Goal: Information Seeking & Learning: Find specific fact

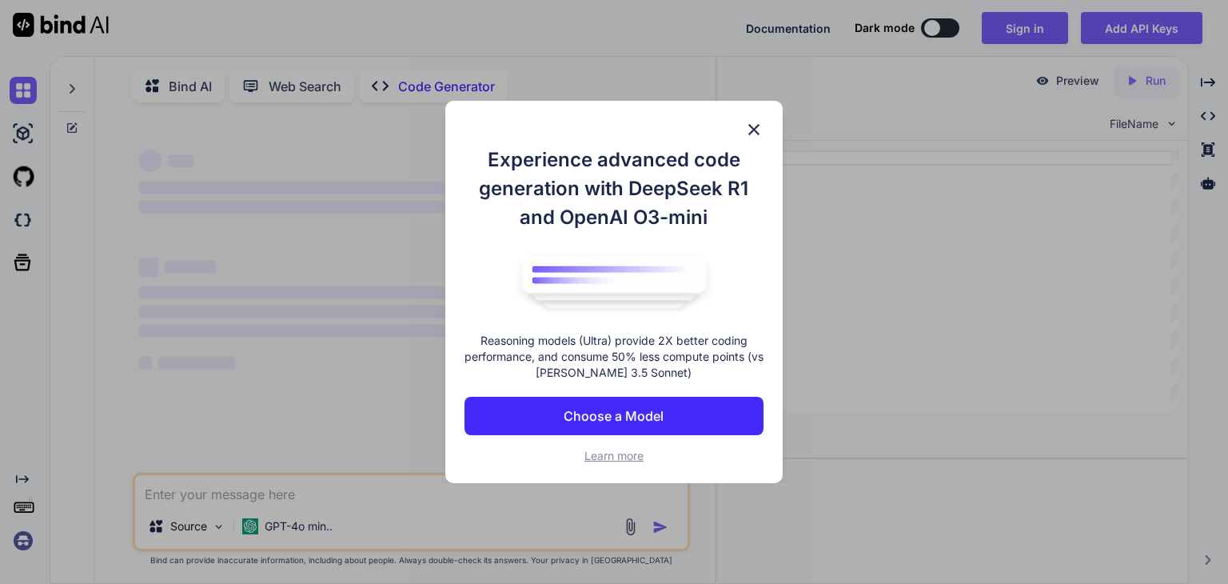
click at [588, 416] on p "Choose a Model" at bounding box center [614, 415] width 100 height 19
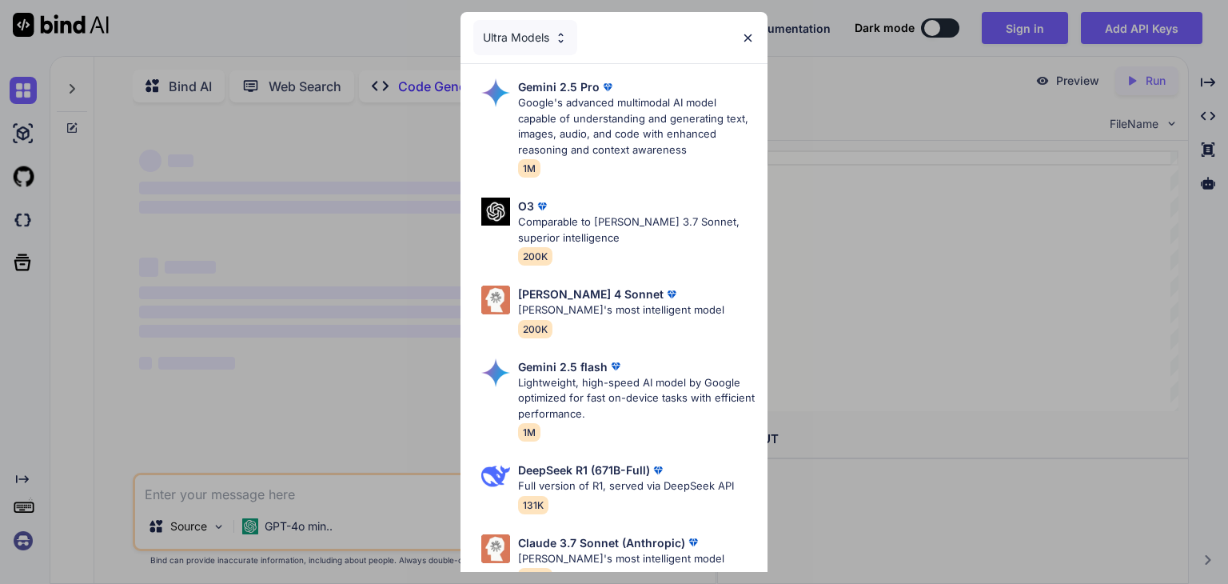
click at [748, 26] on div "Ultra Models" at bounding box center [614, 37] width 307 height 51
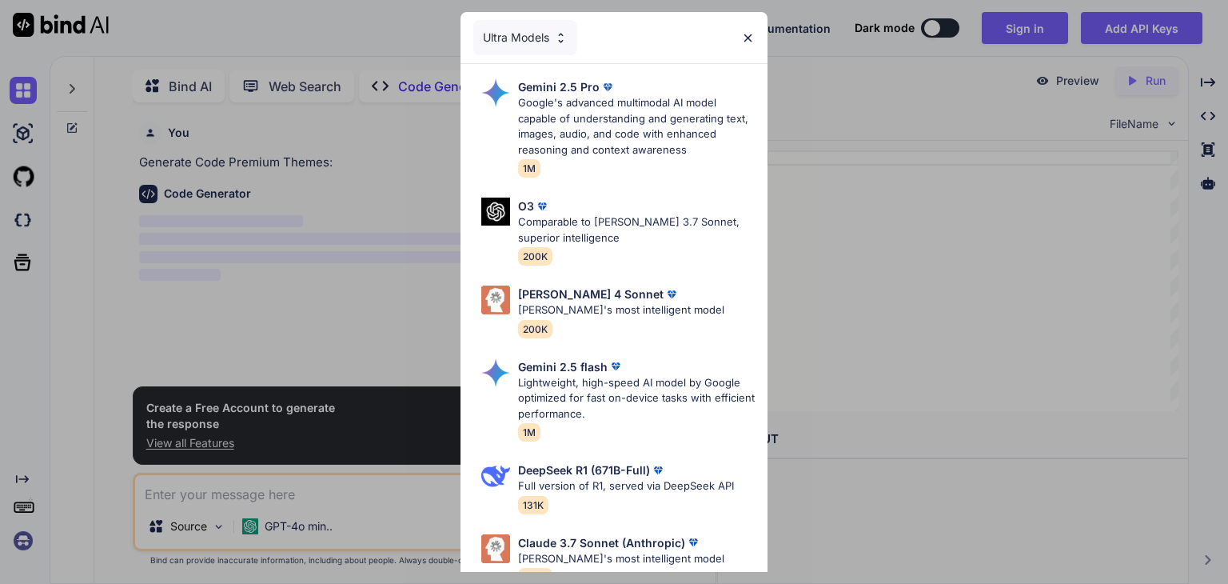
scroll to position [6, 0]
click at [742, 38] on img at bounding box center [748, 38] width 14 height 14
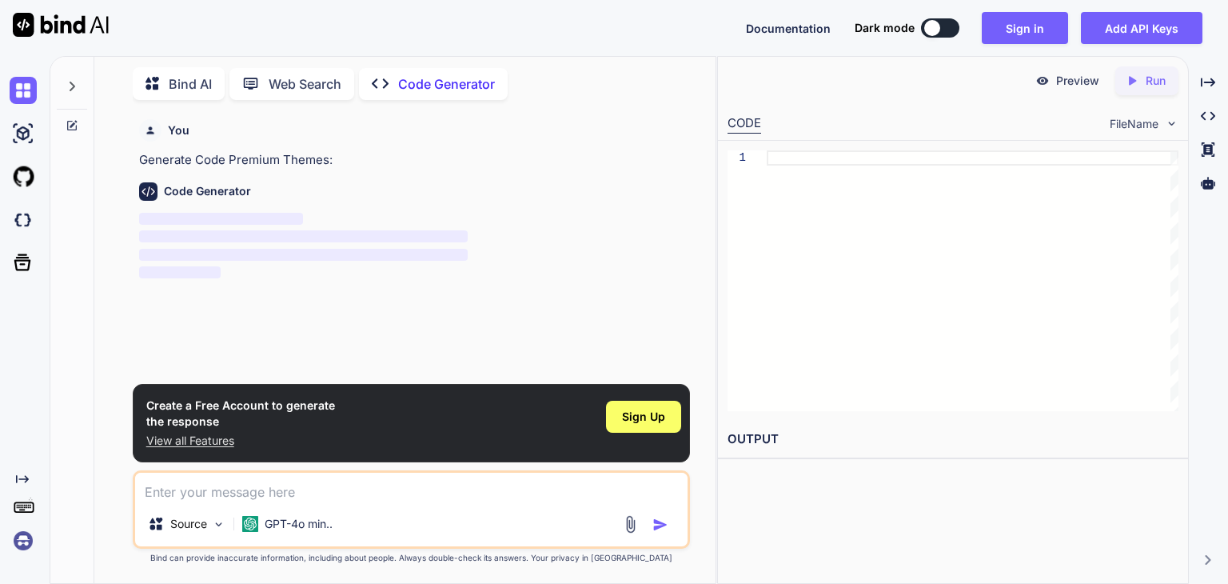
click at [301, 493] on textarea at bounding box center [411, 486] width 552 height 29
click at [435, 78] on p "Code Generator" at bounding box center [446, 83] width 97 height 19
click at [269, 74] on p "Web Search" at bounding box center [305, 83] width 73 height 19
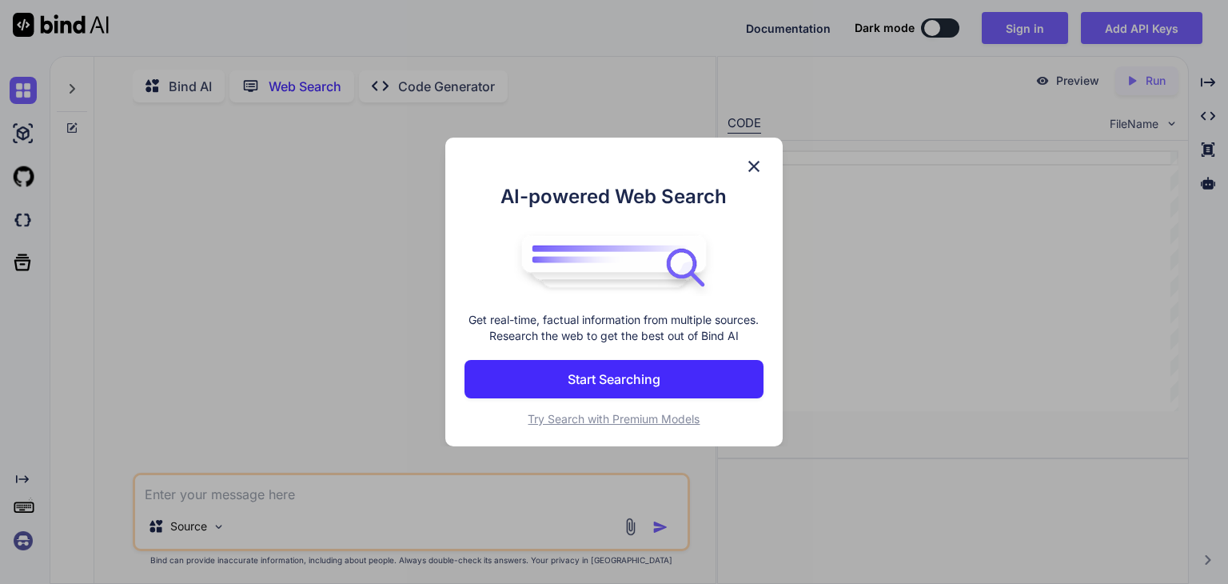
scroll to position [6, 0]
click at [630, 379] on p "Start Searching" at bounding box center [614, 378] width 93 height 19
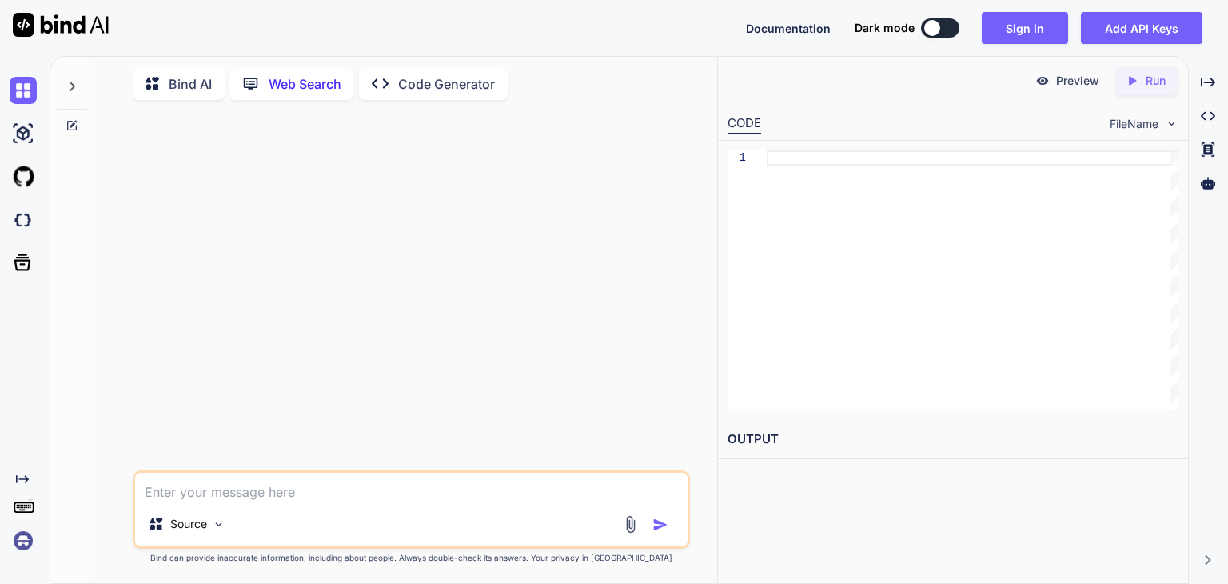
click at [343, 495] on textarea at bounding box center [411, 486] width 552 height 29
type textarea "x"
type textarea "b"
type textarea "x"
type textarea "bl"
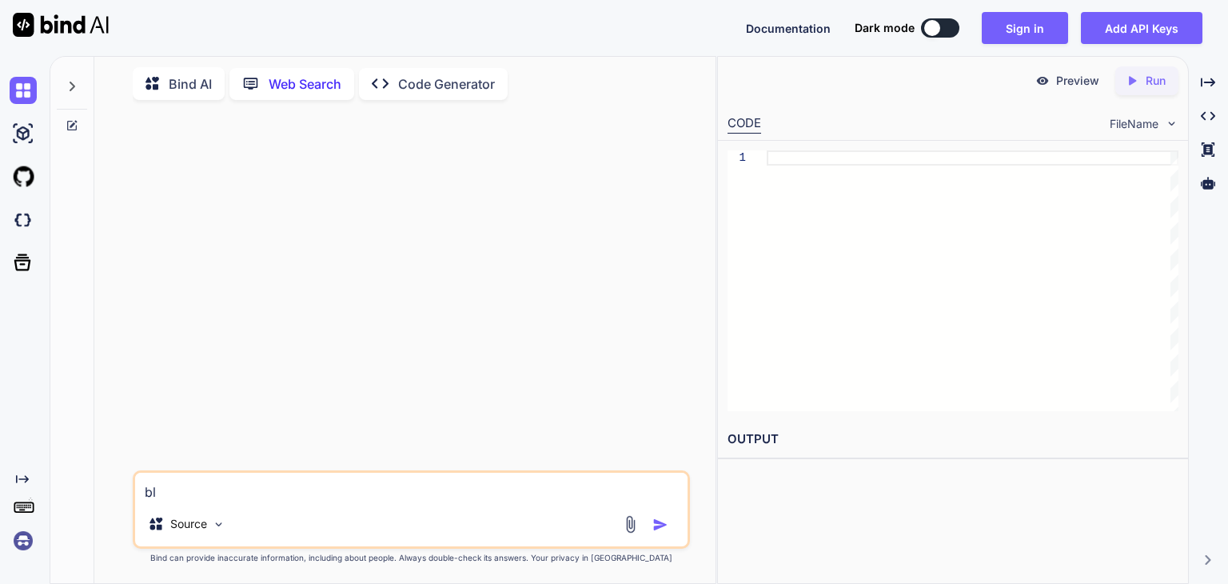
type textarea "x"
type textarea "blo"
type textarea "x"
type textarea "blog"
type textarea "x"
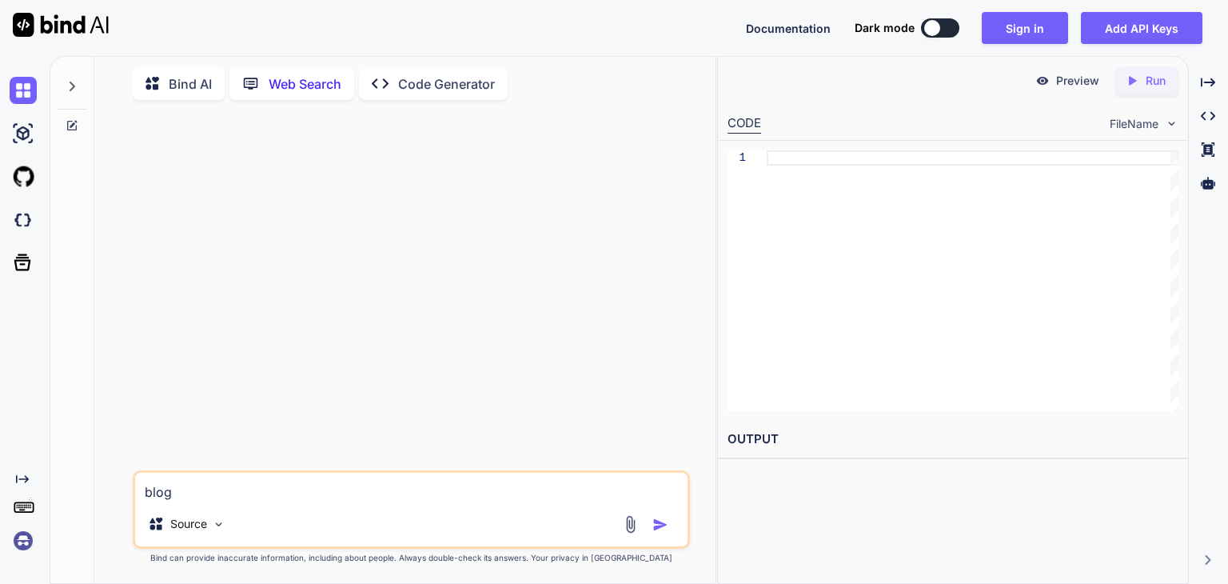
type textarea "blogg"
type textarea "x"
type textarea "blogge"
type textarea "x"
type textarea "blogger"
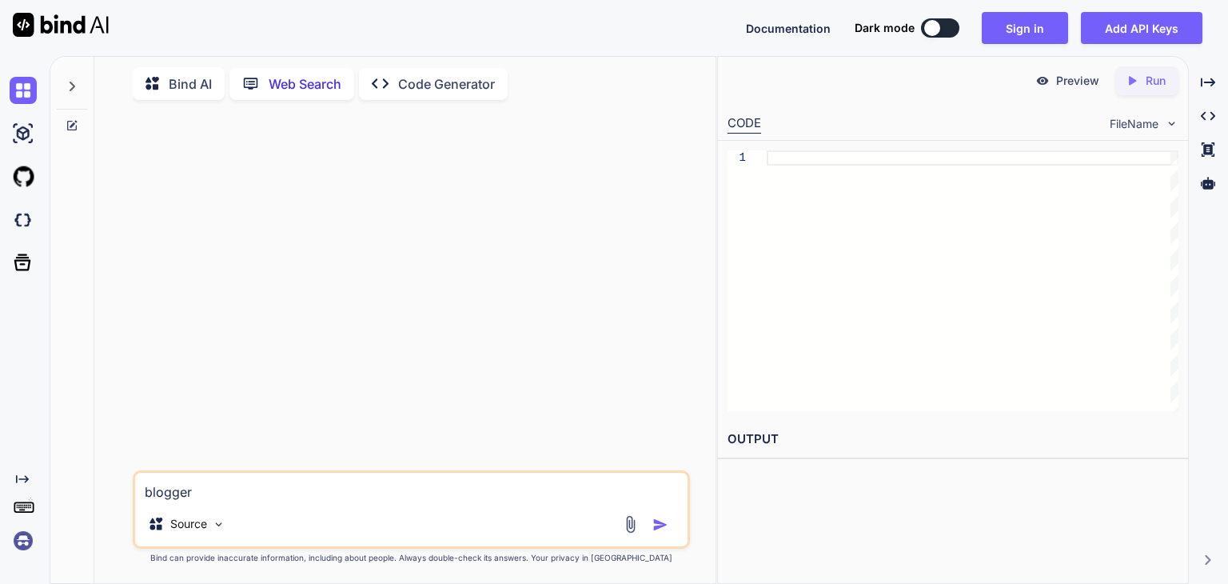
type textarea "x"
type textarea "blogger"
type textarea "x"
type textarea "blogger t"
type textarea "x"
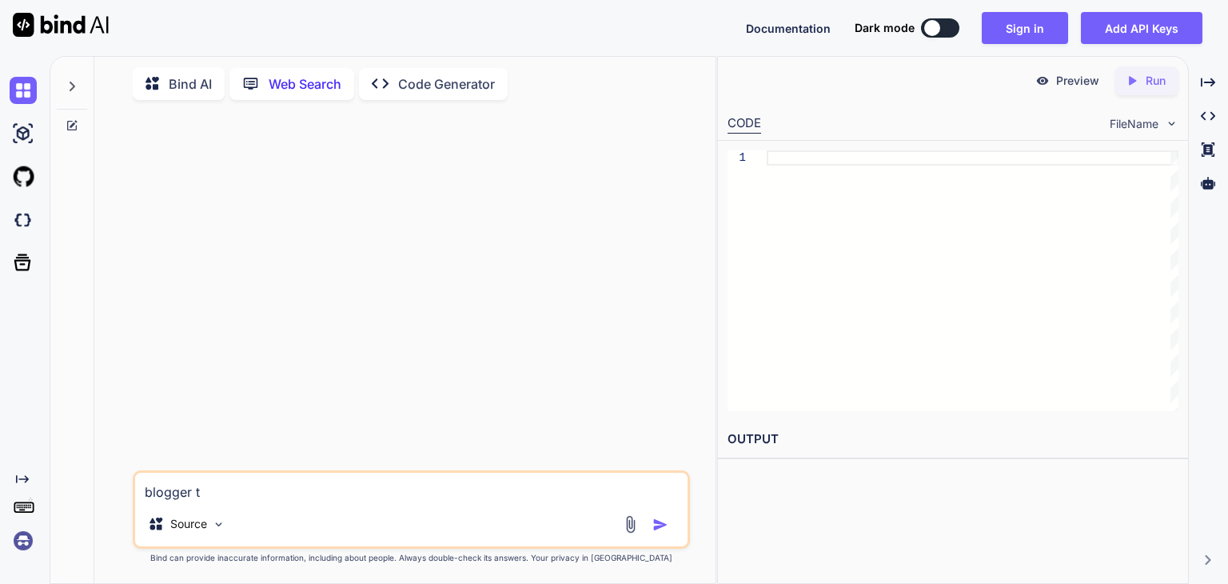
type textarea "blogger [PERSON_NAME]"
type textarea "x"
type textarea "blogger thr"
type textarea "x"
type textarea "blogger [PERSON_NAME]"
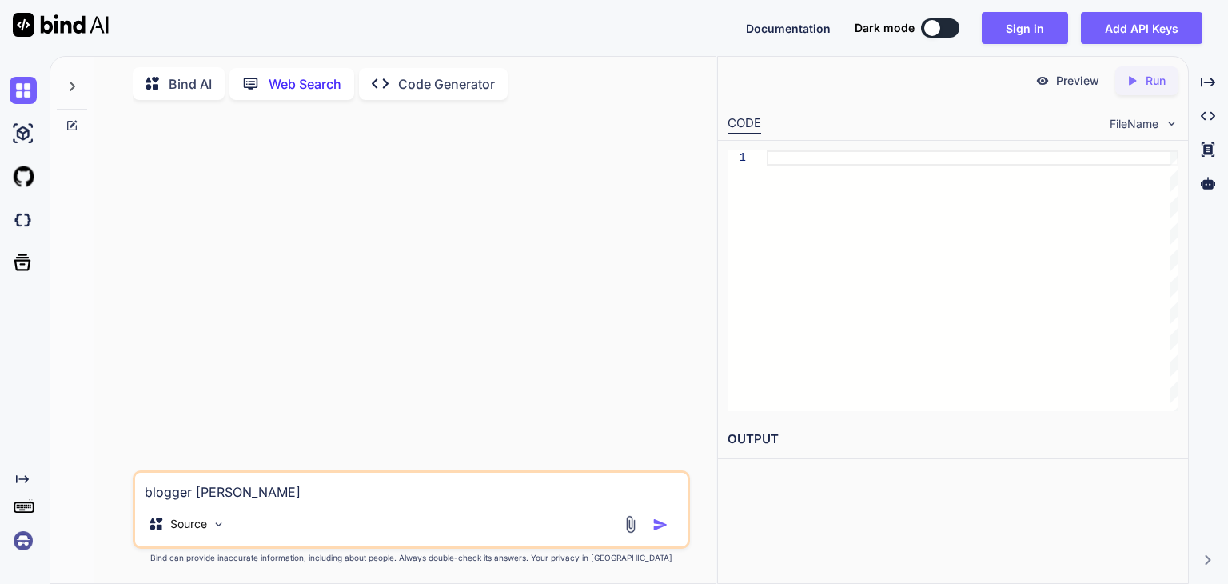
type textarea "x"
type textarea "blogger the"
type textarea "x"
type textarea "blogger them"
click at [668, 525] on button "button" at bounding box center [663, 524] width 22 height 16
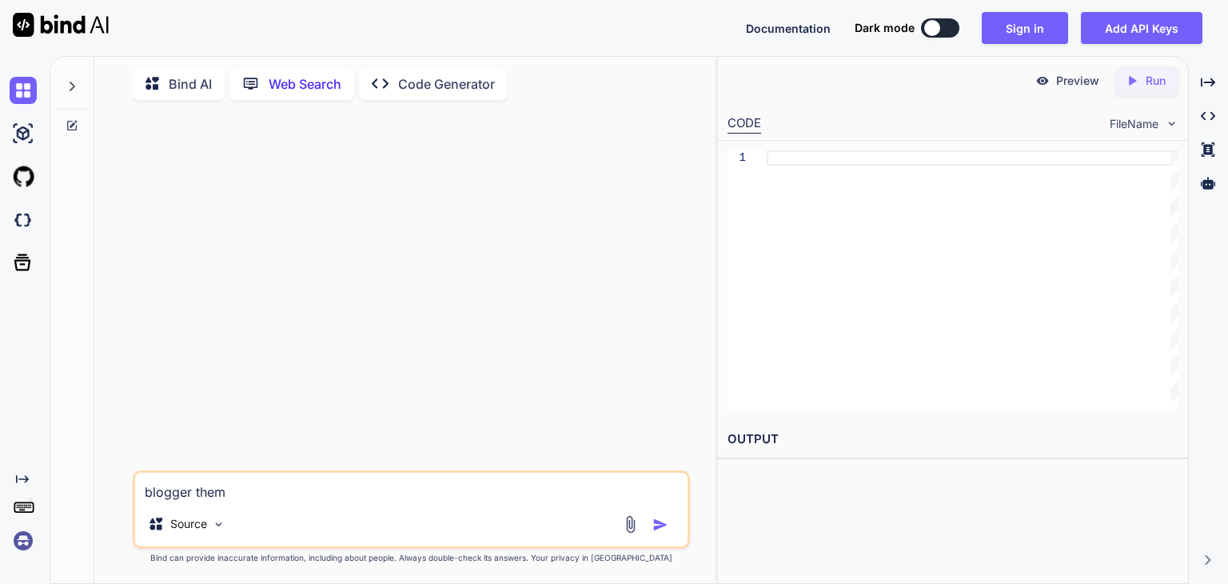
type textarea "x"
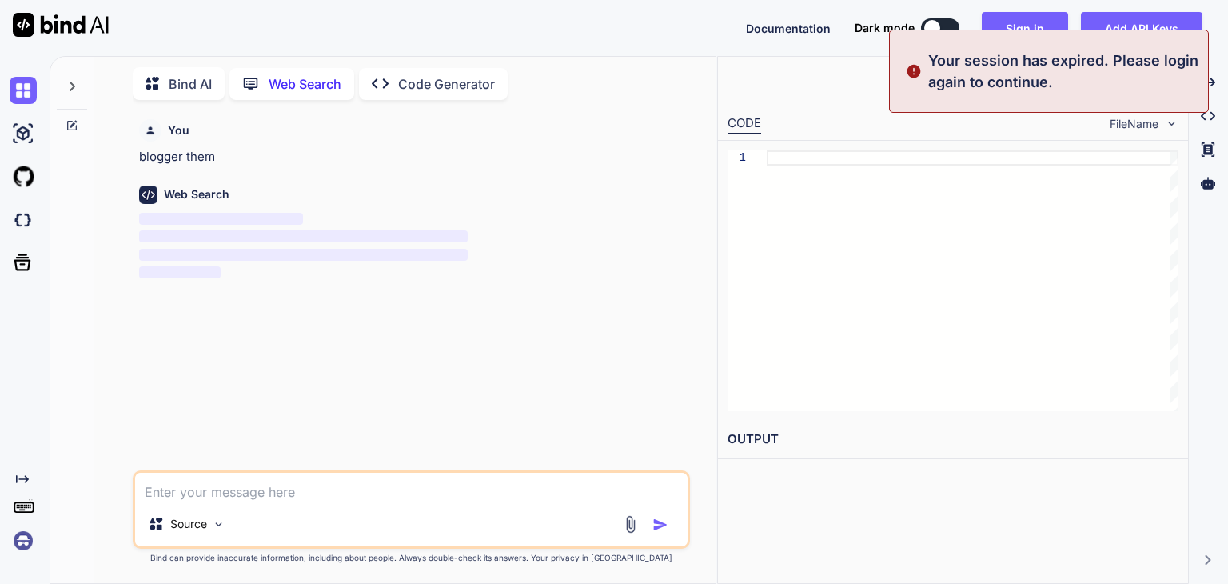
type textarea "x"
